Goal: Information Seeking & Learning: Learn about a topic

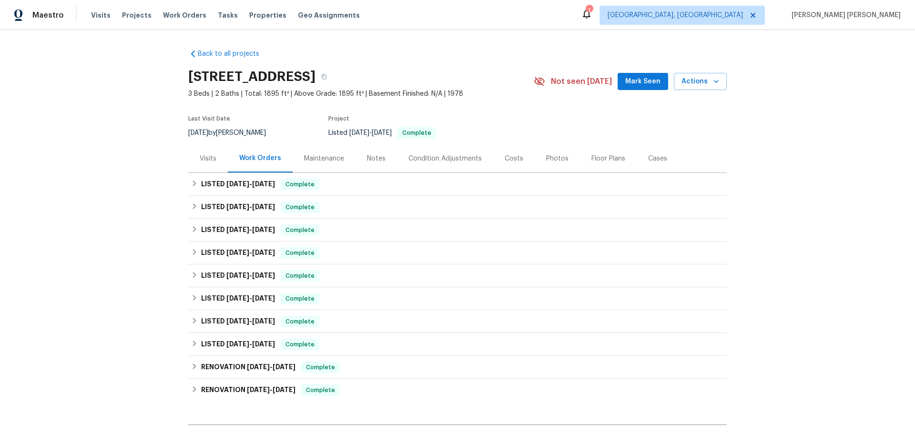
click at [380, 171] on div "Notes" at bounding box center [376, 158] width 41 height 28
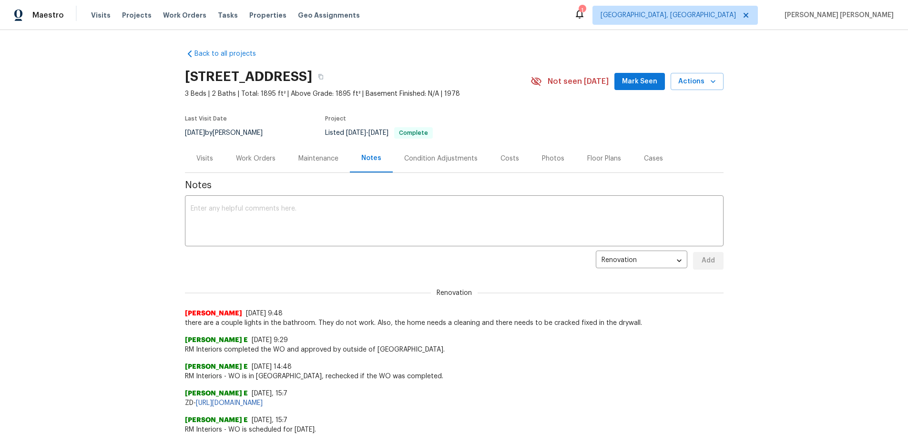
drag, startPoint x: 295, startPoint y: 324, endPoint x: 462, endPoint y: 311, distance: 167.4
click at [462, 313] on div "[PERSON_NAME] [DATE] 9:48 there are a couple lights in the bathroom. They do no…" at bounding box center [454, 318] width 539 height 19
click at [421, 156] on div "Condition Adjustments" at bounding box center [440, 159] width 73 height 10
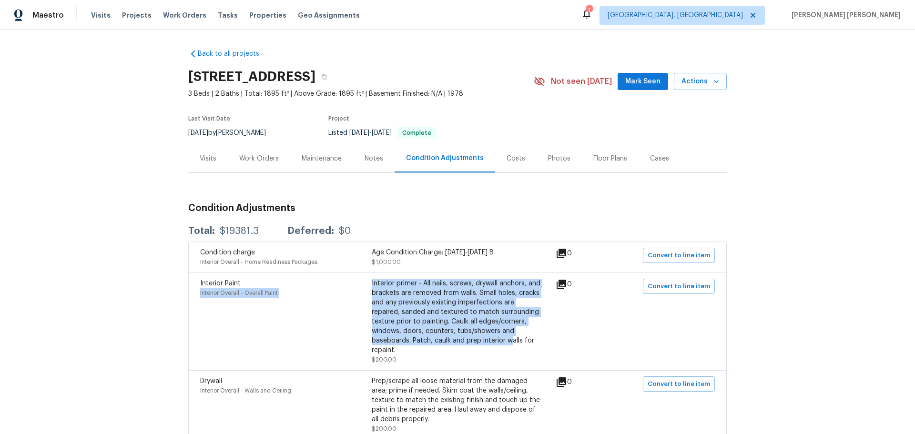
drag, startPoint x: 368, startPoint y: 283, endPoint x: 444, endPoint y: 341, distance: 95.6
click at [444, 341] on div "Interior Paint Interior Overall - Overall Paint Interior primer - All nails, sc…" at bounding box center [371, 322] width 343 height 86
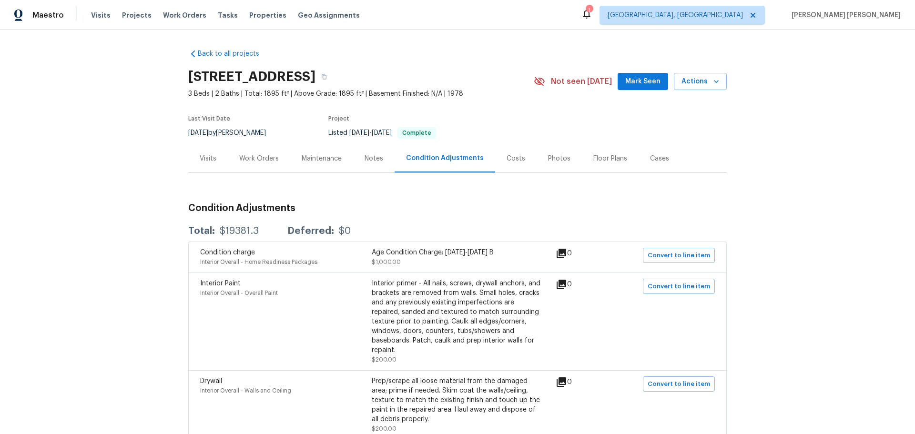
click at [570, 335] on div "0" at bounding box center [579, 322] width 47 height 86
click at [512, 165] on div "Costs" at bounding box center [515, 158] width 41 height 28
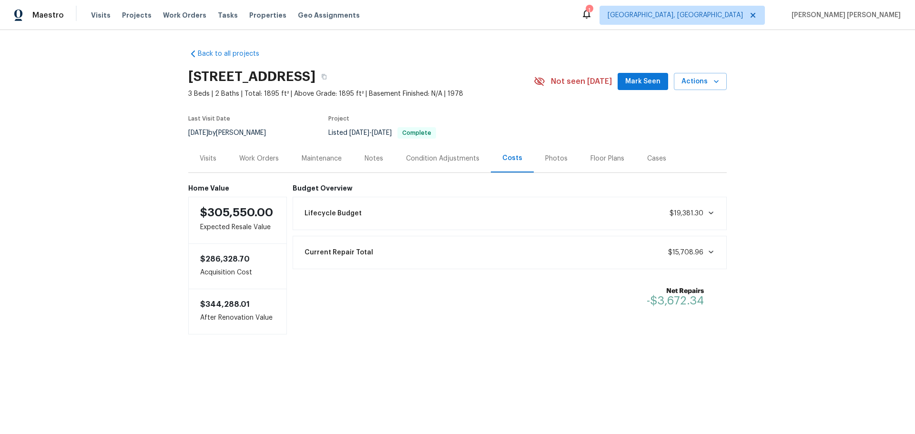
click at [550, 164] on div "Photos" at bounding box center [556, 158] width 45 height 28
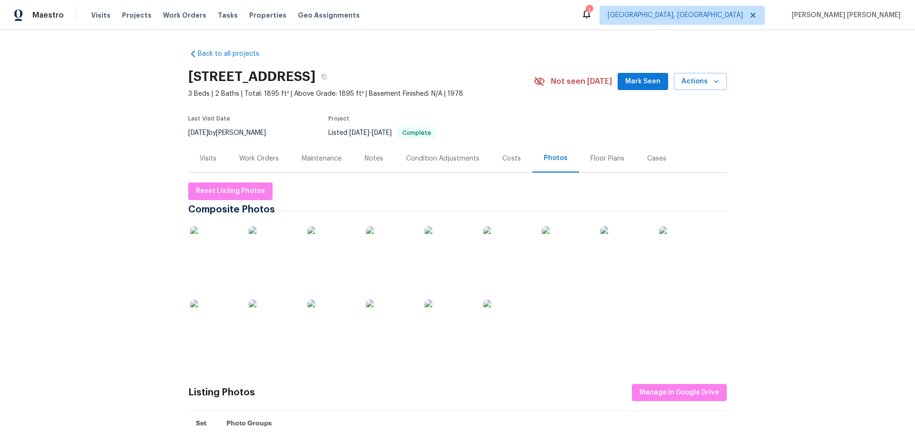
click at [662, 160] on div "Cases" at bounding box center [657, 158] width 42 height 28
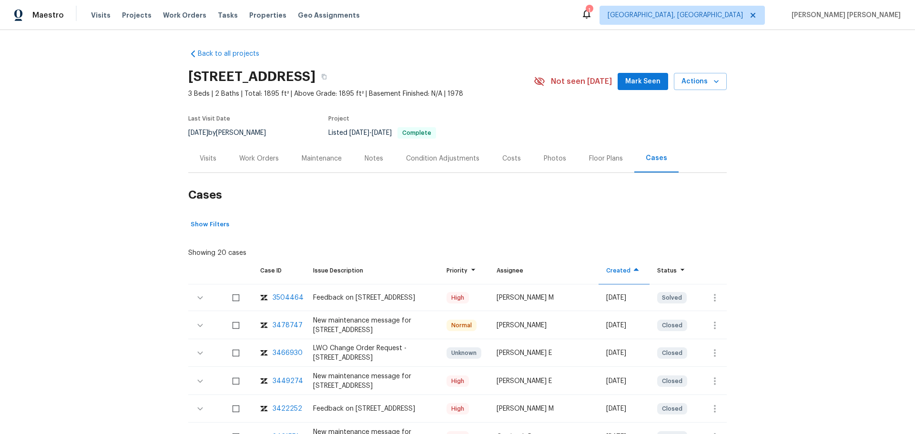
click at [284, 296] on div "3504464" at bounding box center [288, 298] width 31 height 10
click at [190, 163] on div "Visits" at bounding box center [208, 158] width 40 height 28
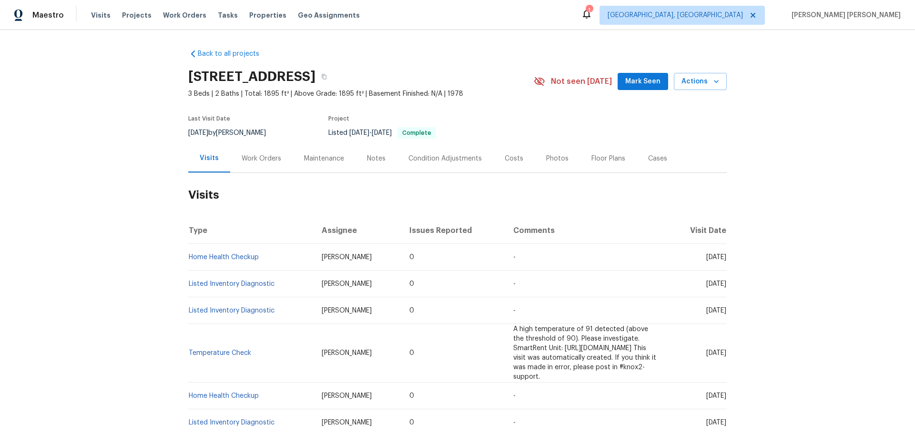
click at [255, 159] on div "Work Orders" at bounding box center [262, 159] width 40 height 10
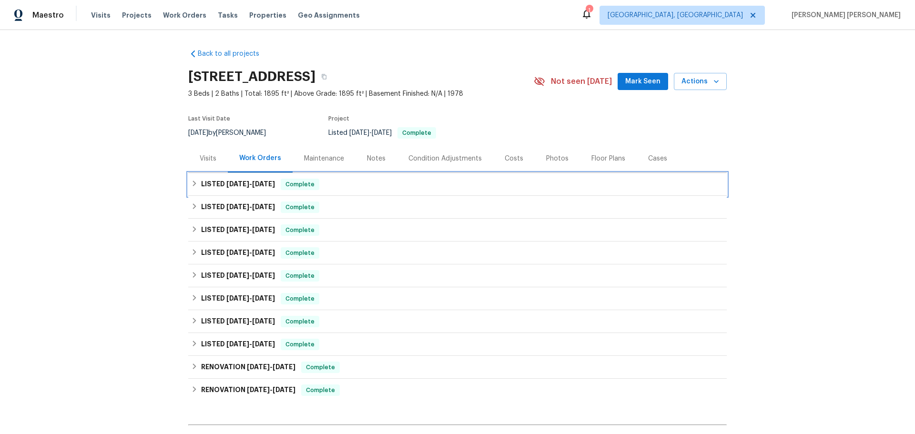
click at [197, 184] on div "LISTED [DATE] - [DATE] Complete" at bounding box center [457, 184] width 533 height 11
